Goal: Task Accomplishment & Management: Manage account settings

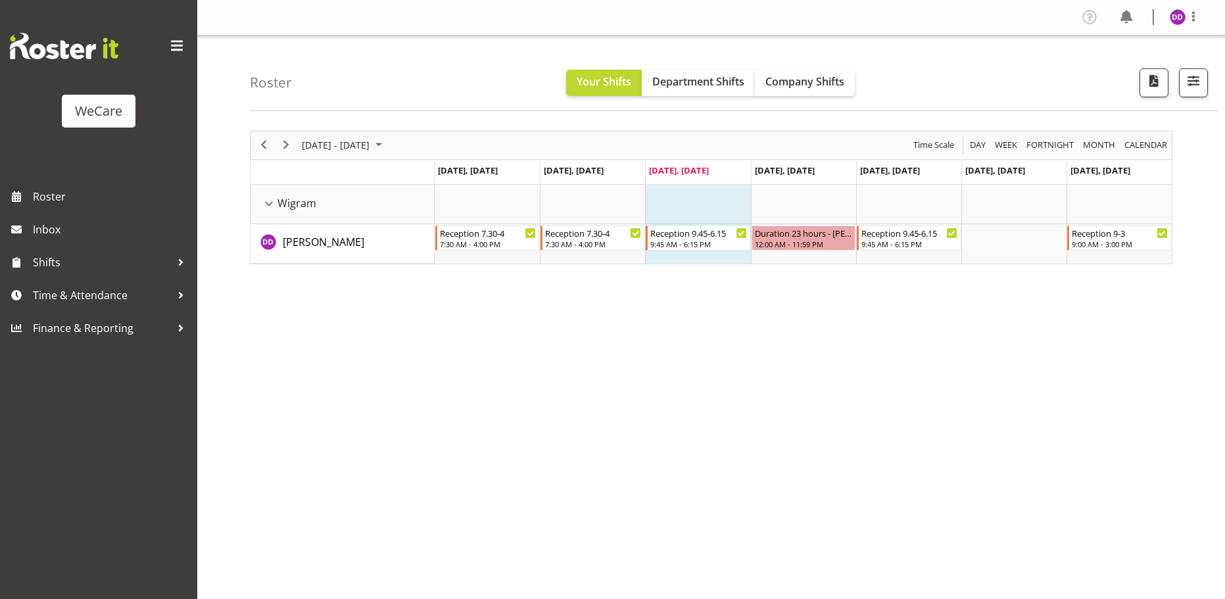
drag, startPoint x: 924, startPoint y: 72, endPoint x: 914, endPoint y: 72, distance: 9.9
click at [918, 72] on div "Roster Your Shifts Department Shifts Company Shifts All Locations Clear Busines…" at bounding box center [734, 74] width 968 height 76
click at [864, 78] on div "Roster Your Shifts Department Shifts Company Shifts All Locations Clear Busines…" at bounding box center [734, 74] width 968 height 76
click at [842, 82] on span "Company Shifts" at bounding box center [804, 81] width 79 height 14
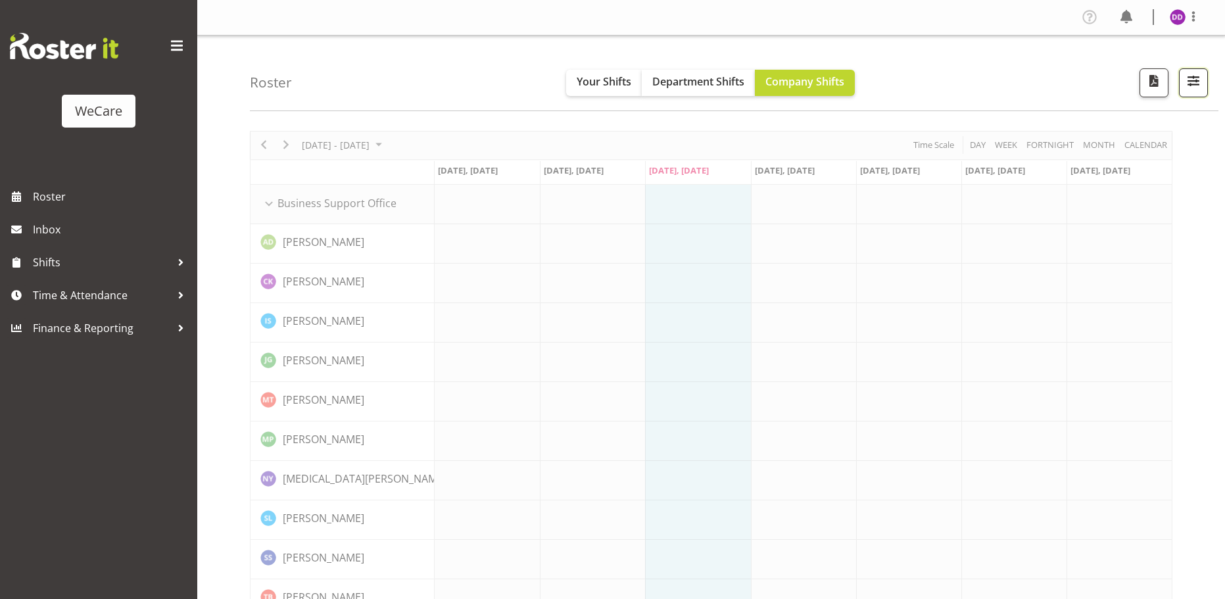
click at [1202, 82] on button "button" at bounding box center [1193, 82] width 29 height 29
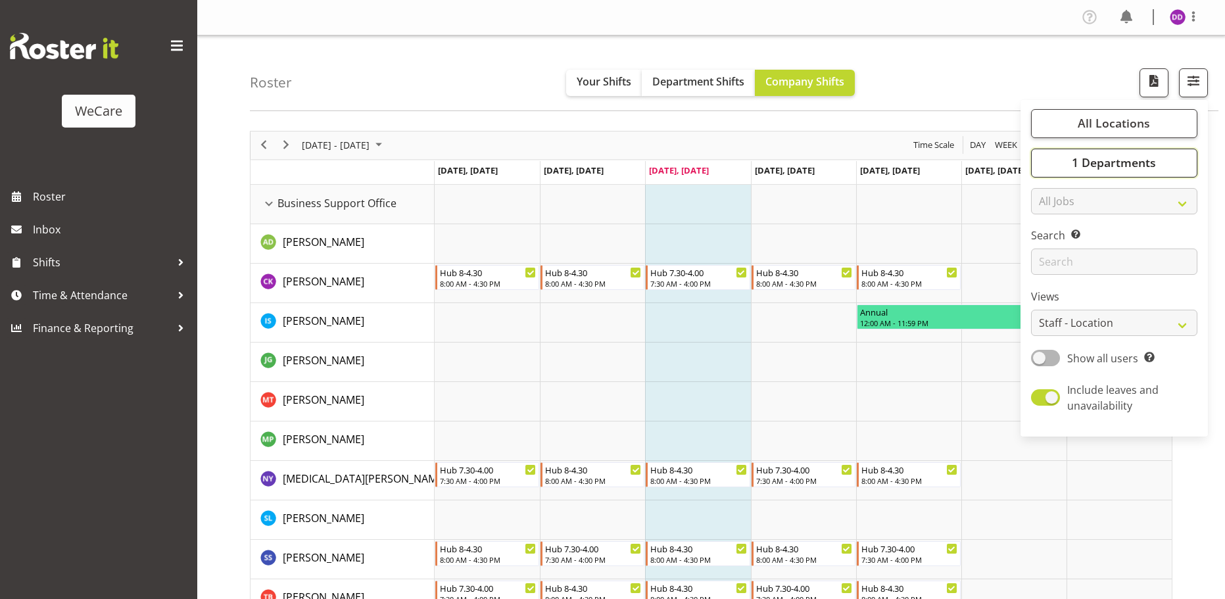
click at [1097, 151] on button "1 Departments" at bounding box center [1114, 163] width 166 height 29
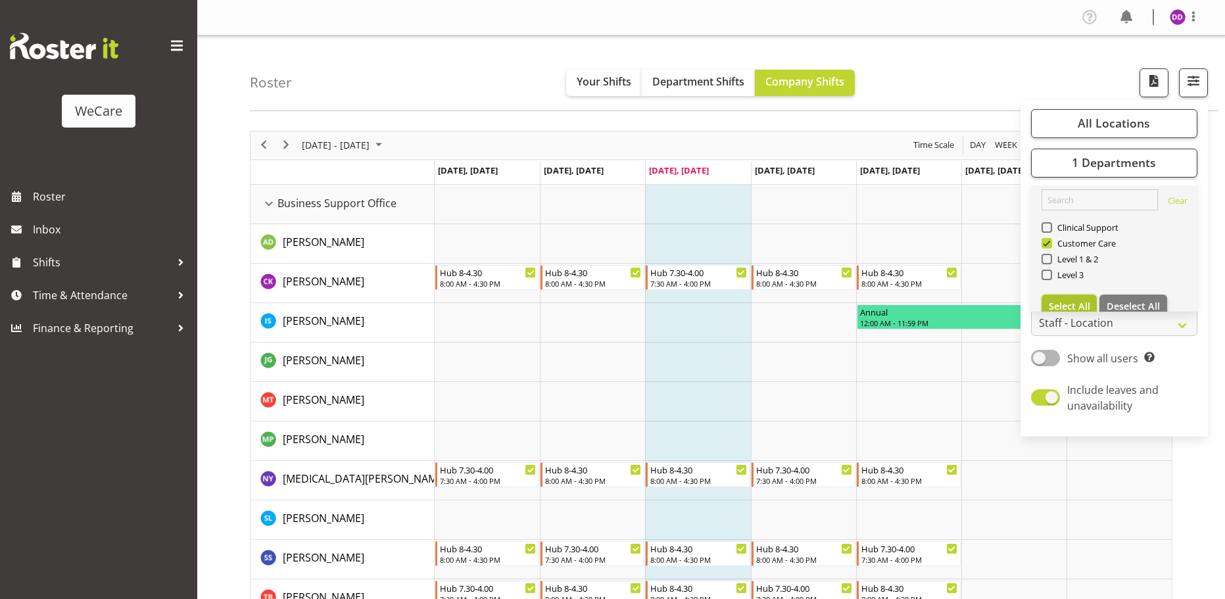
click at [1070, 307] on span "Select All" at bounding box center [1069, 306] width 41 height 12
checkbox input "true"
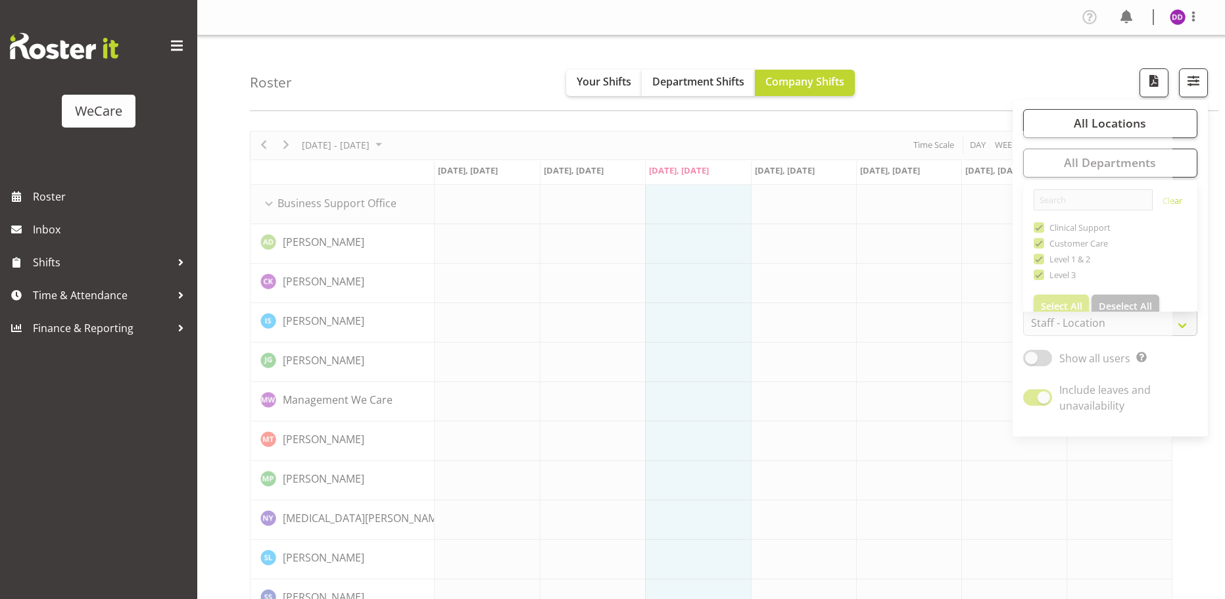
click at [1000, 79] on div "Roster Your Shifts Department Shifts Company Shifts All Locations Clear Busines…" at bounding box center [734, 74] width 968 height 76
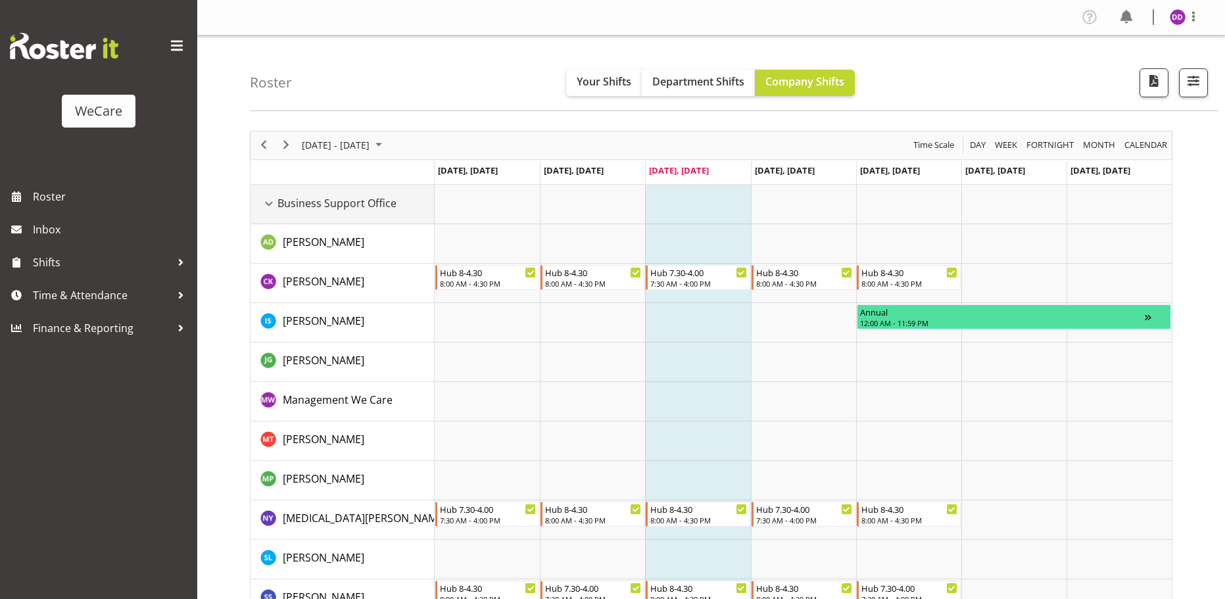
click at [269, 198] on div "Business Support Office resource" at bounding box center [268, 203] width 17 height 17
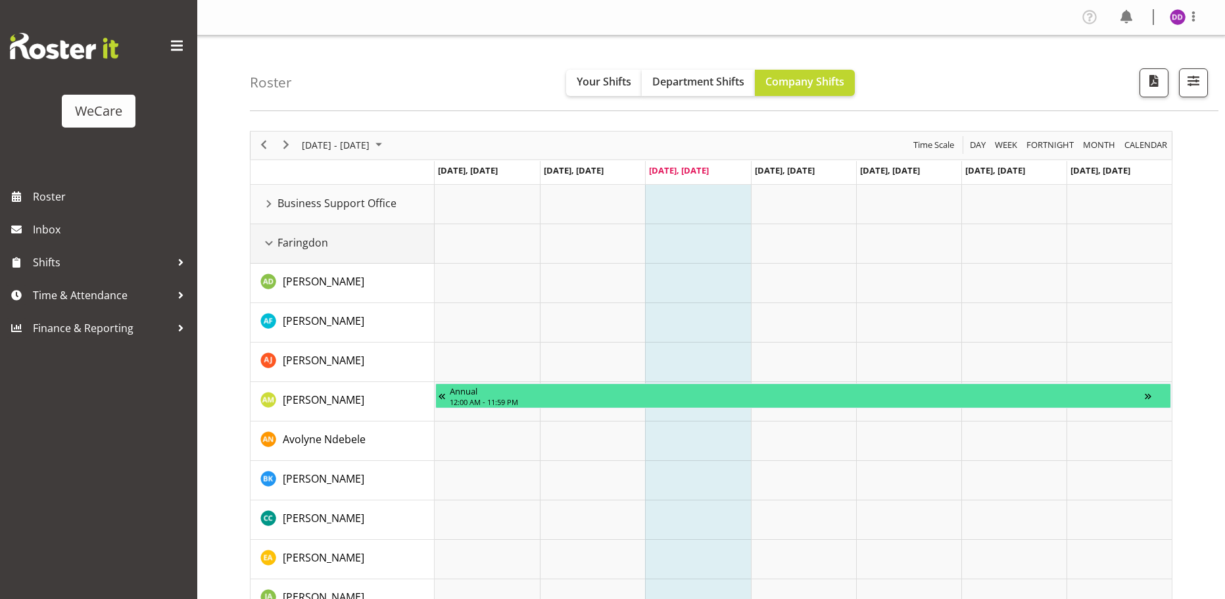
click at [265, 249] on div "Faringdon resource" at bounding box center [268, 243] width 17 height 17
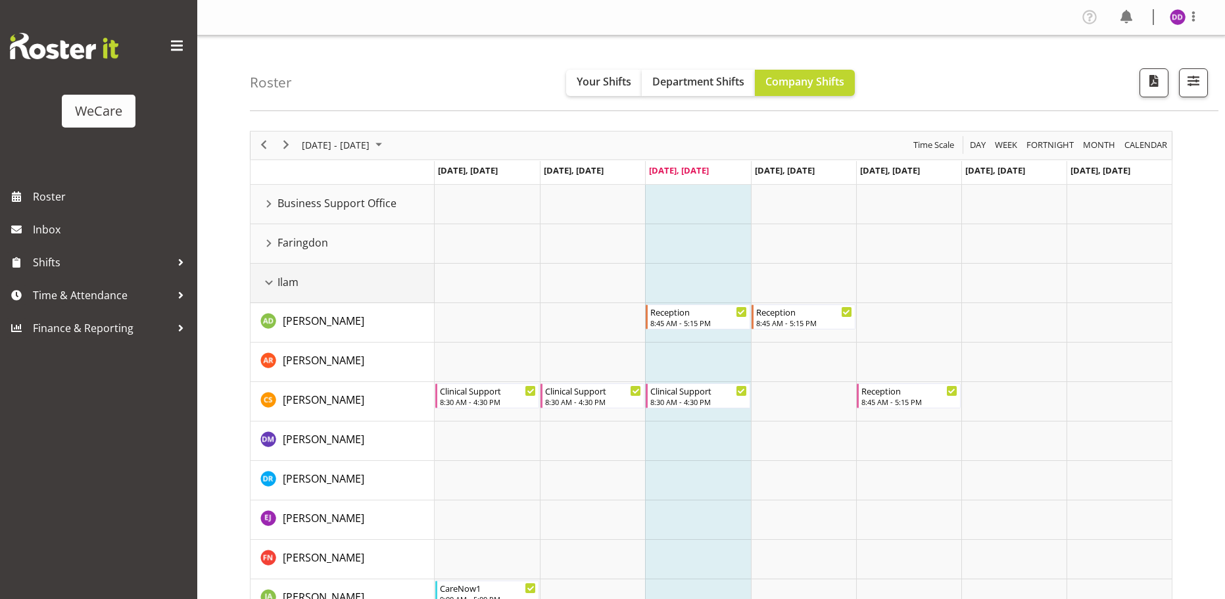
click at [268, 286] on div "Ilam resource" at bounding box center [268, 282] width 17 height 17
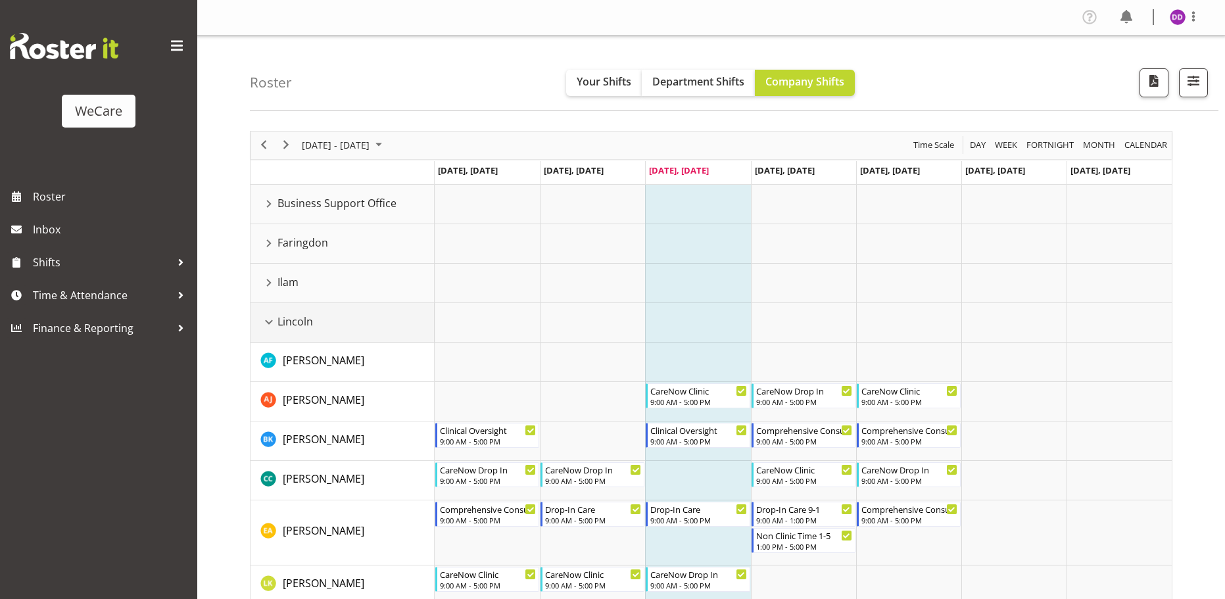
click at [275, 317] on div "Lincoln resource" at bounding box center [268, 322] width 17 height 17
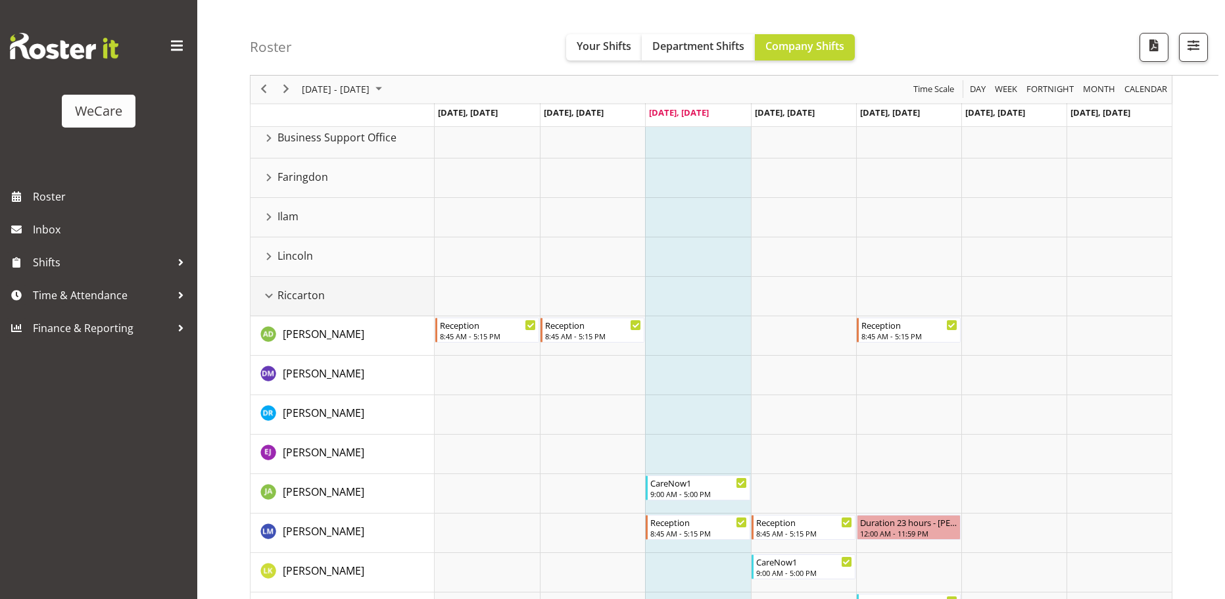
click at [263, 303] on div "Riccarton resource" at bounding box center [268, 295] width 17 height 17
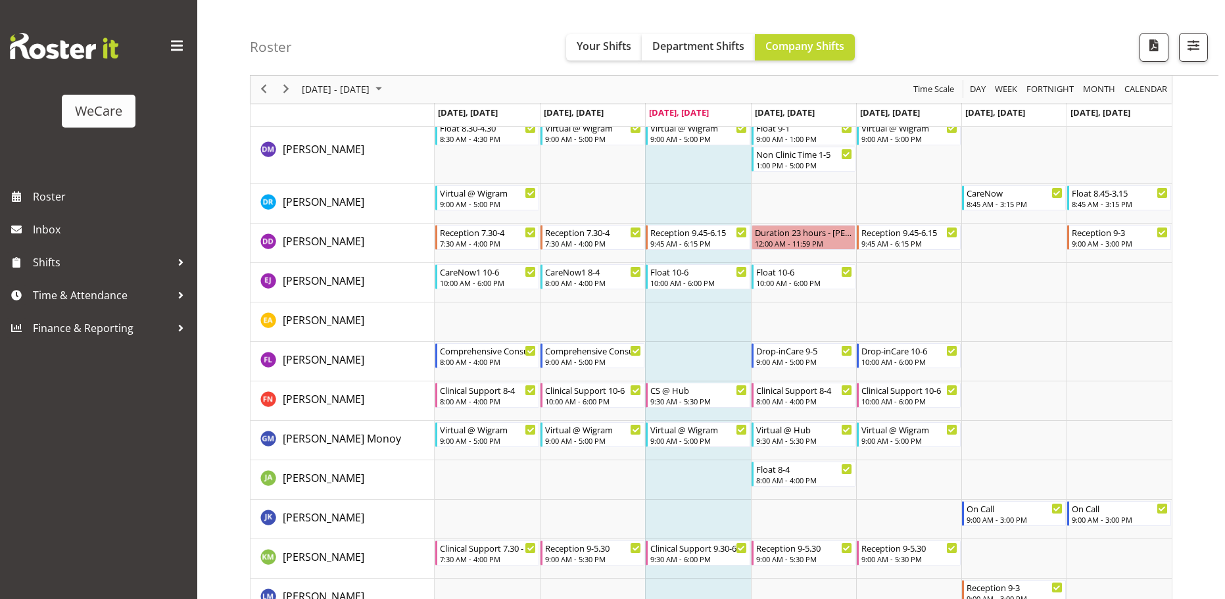
scroll to position [726, 0]
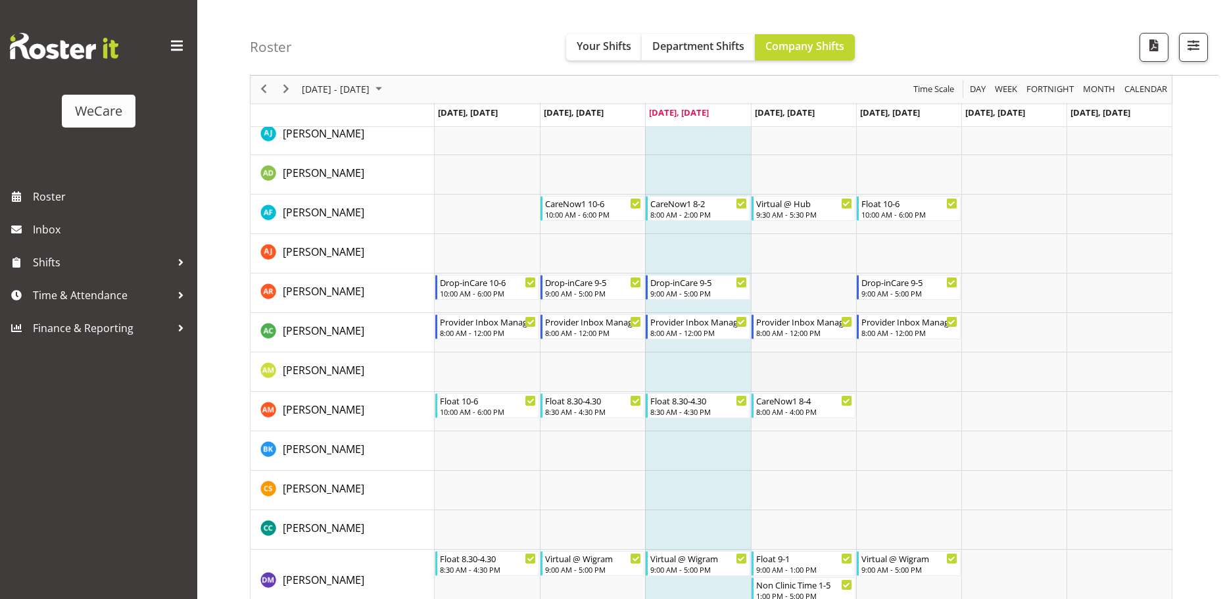
drag, startPoint x: 834, startPoint y: 450, endPoint x: 795, endPoint y: 477, distance: 47.8
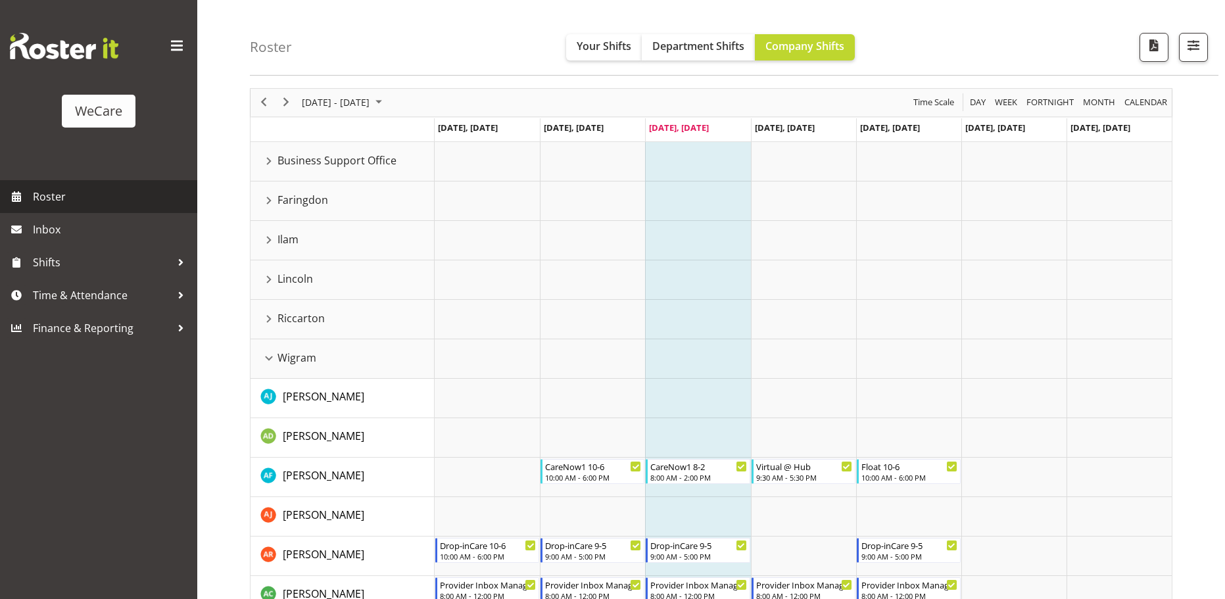
scroll to position [0, 0]
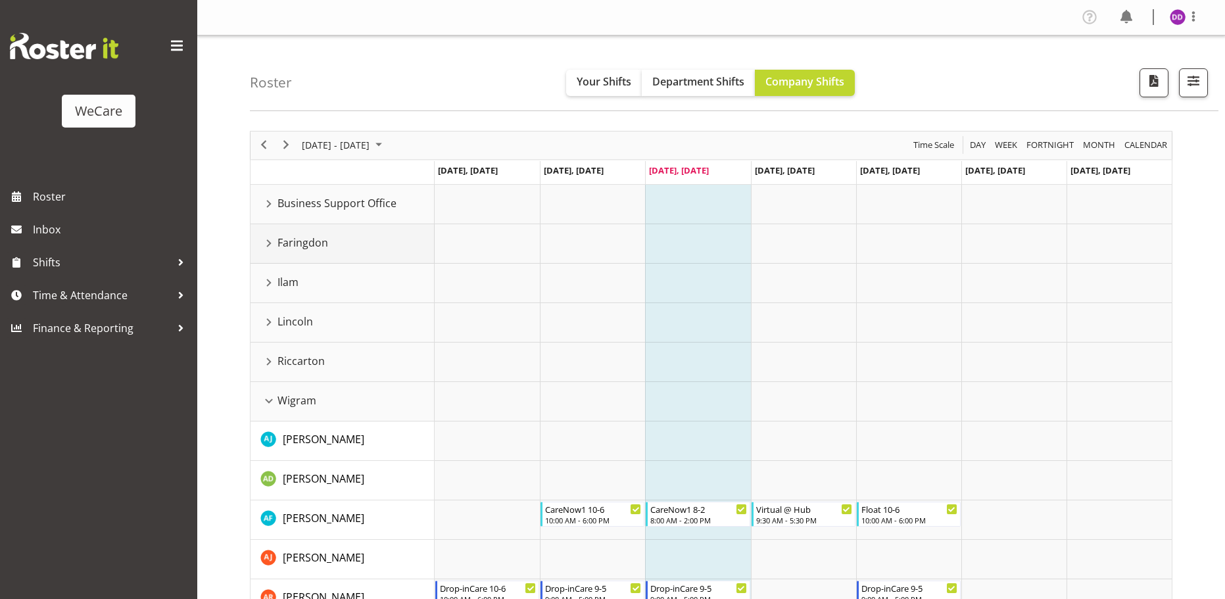
click at [396, 240] on div "Faringdon" at bounding box center [347, 243] width 174 height 16
click at [272, 317] on div "Lincoln resource" at bounding box center [268, 322] width 17 height 17
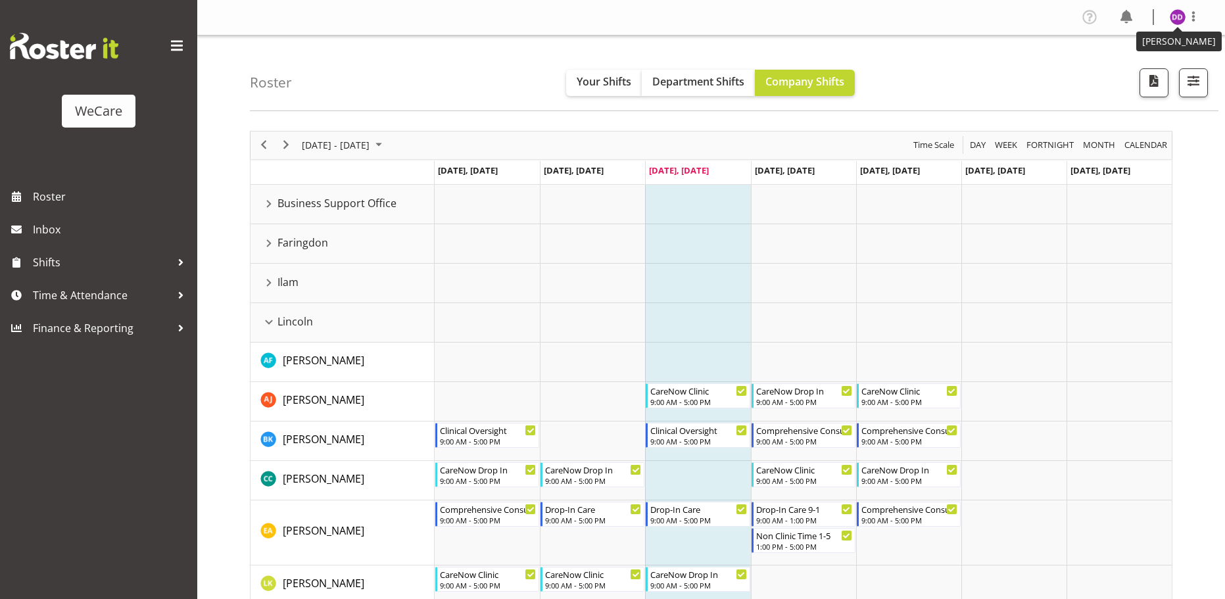
click at [1177, 17] on img at bounding box center [1178, 17] width 16 height 16
click at [1164, 62] on link "Log Out" at bounding box center [1138, 69] width 126 height 24
